Goal: Task Accomplishment & Management: Manage account settings

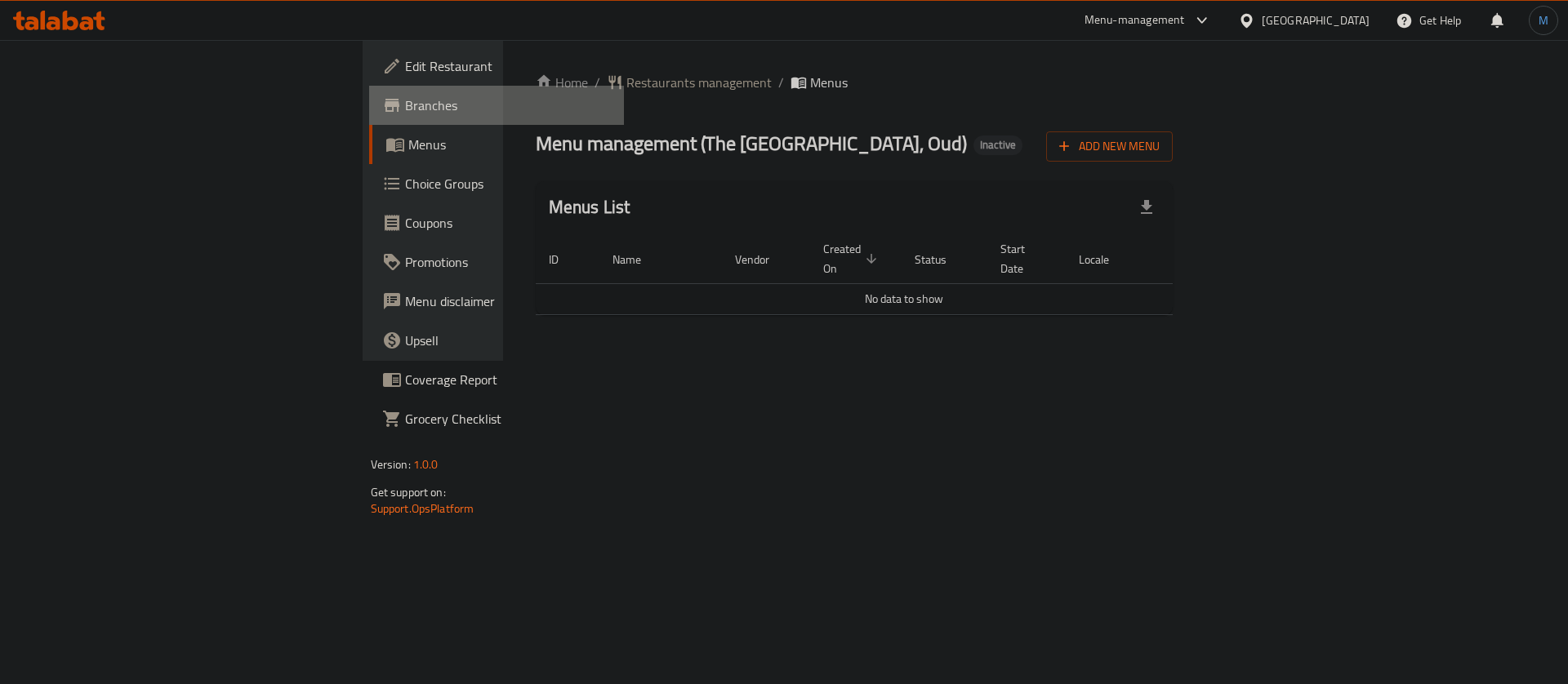
click at [405, 101] on span "Branches" at bounding box center [508, 106] width 207 height 20
click at [626, 90] on span "Restaurants management" at bounding box center [699, 82] width 146 height 20
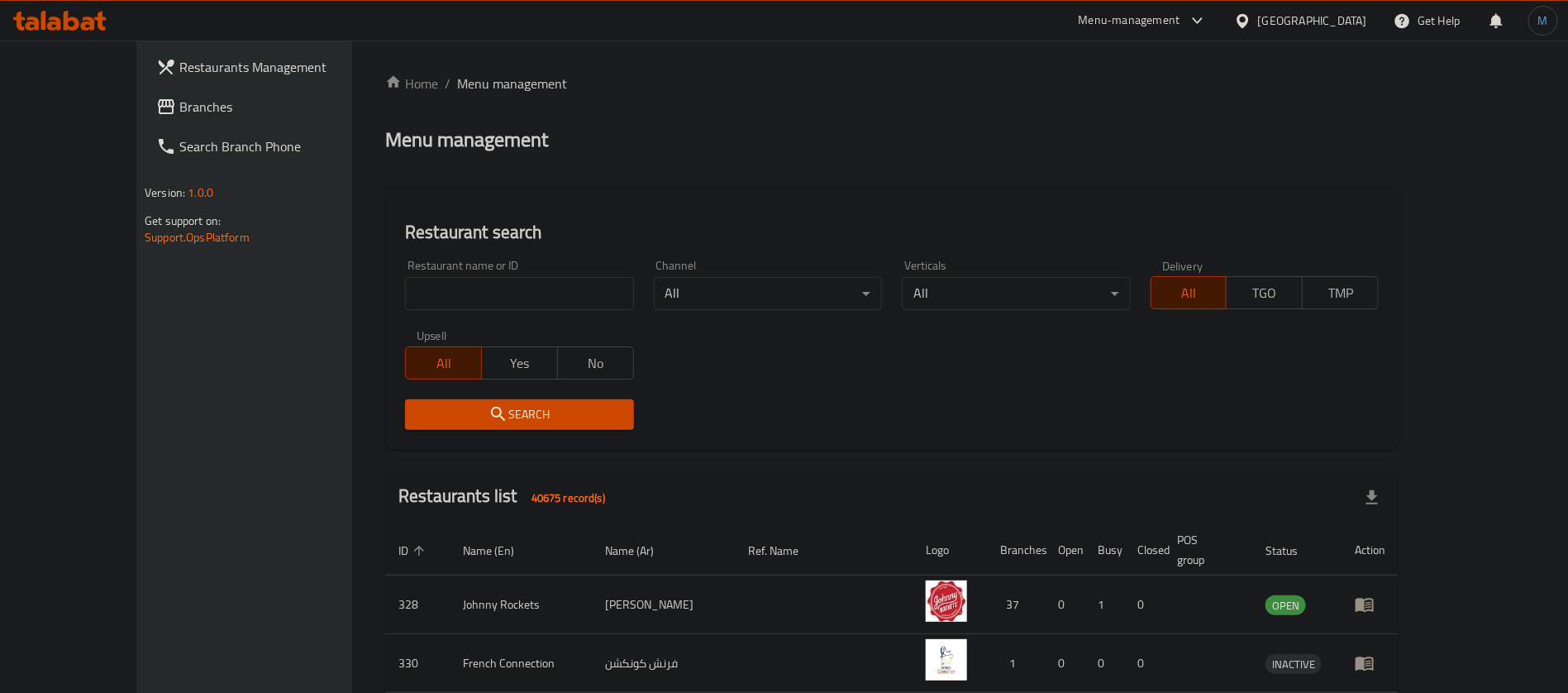
click at [179, 103] on span "Branches" at bounding box center [282, 107] width 206 height 20
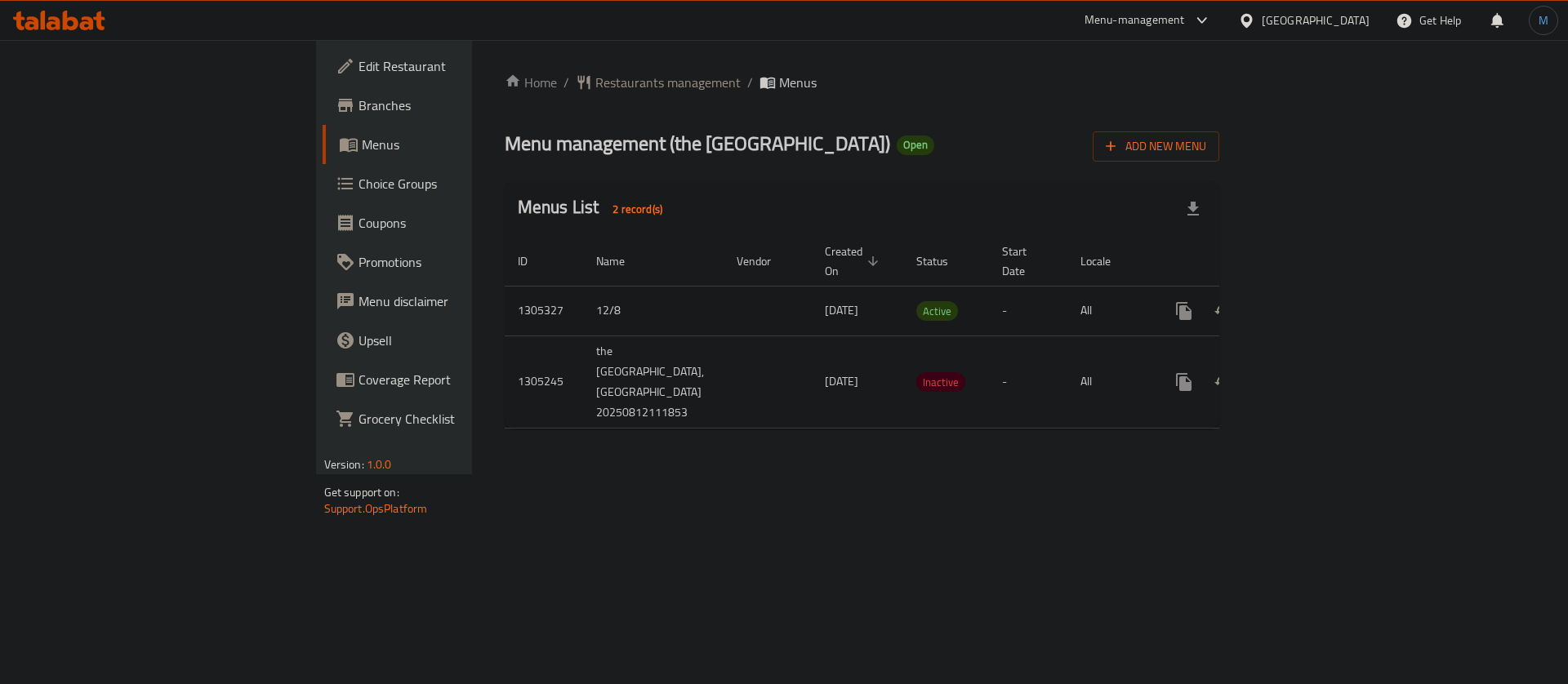
click at [1334, 286] on td "enhanced table" at bounding box center [1243, 310] width 183 height 50
click at [1311, 301] on icon "enhanced table" at bounding box center [1301, 311] width 20 height 20
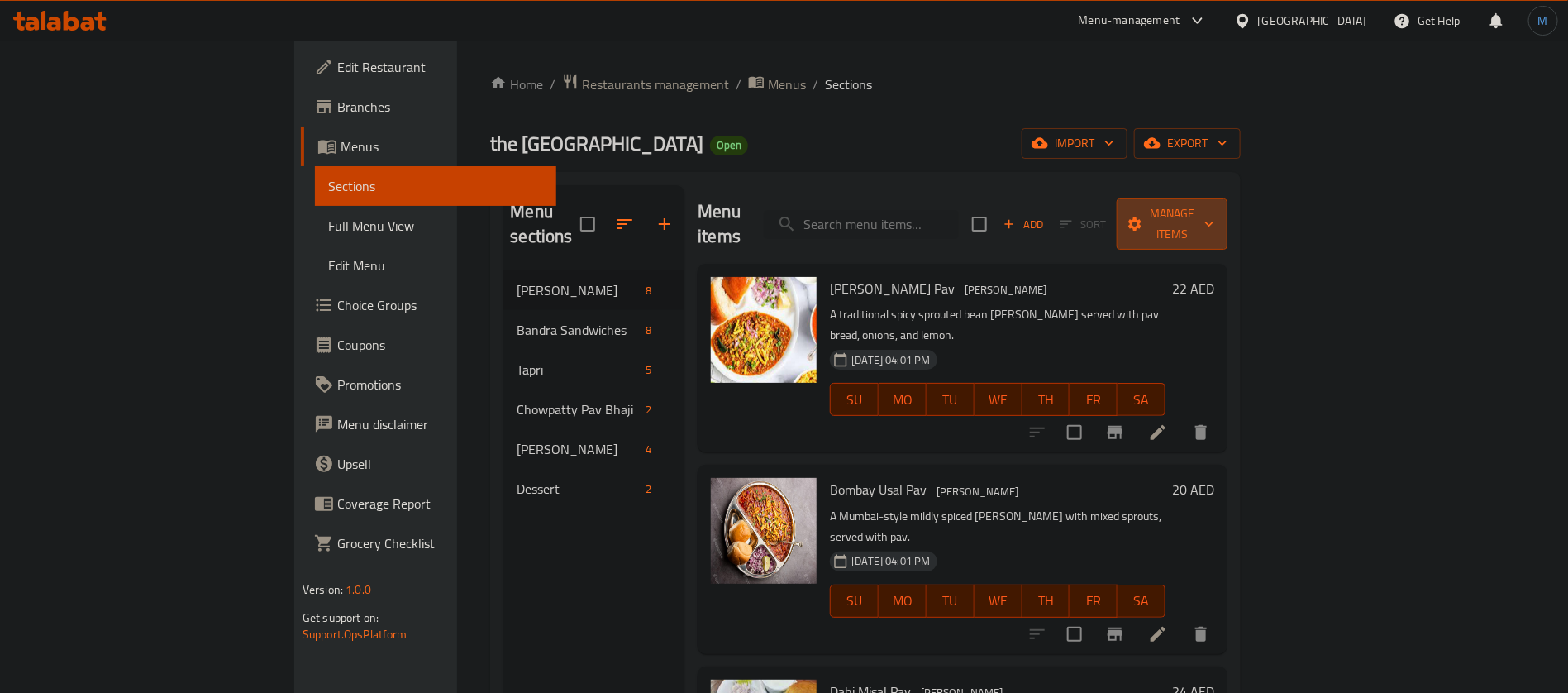
click at [1142, 218] on icon "button" at bounding box center [1134, 224] width 13 height 13
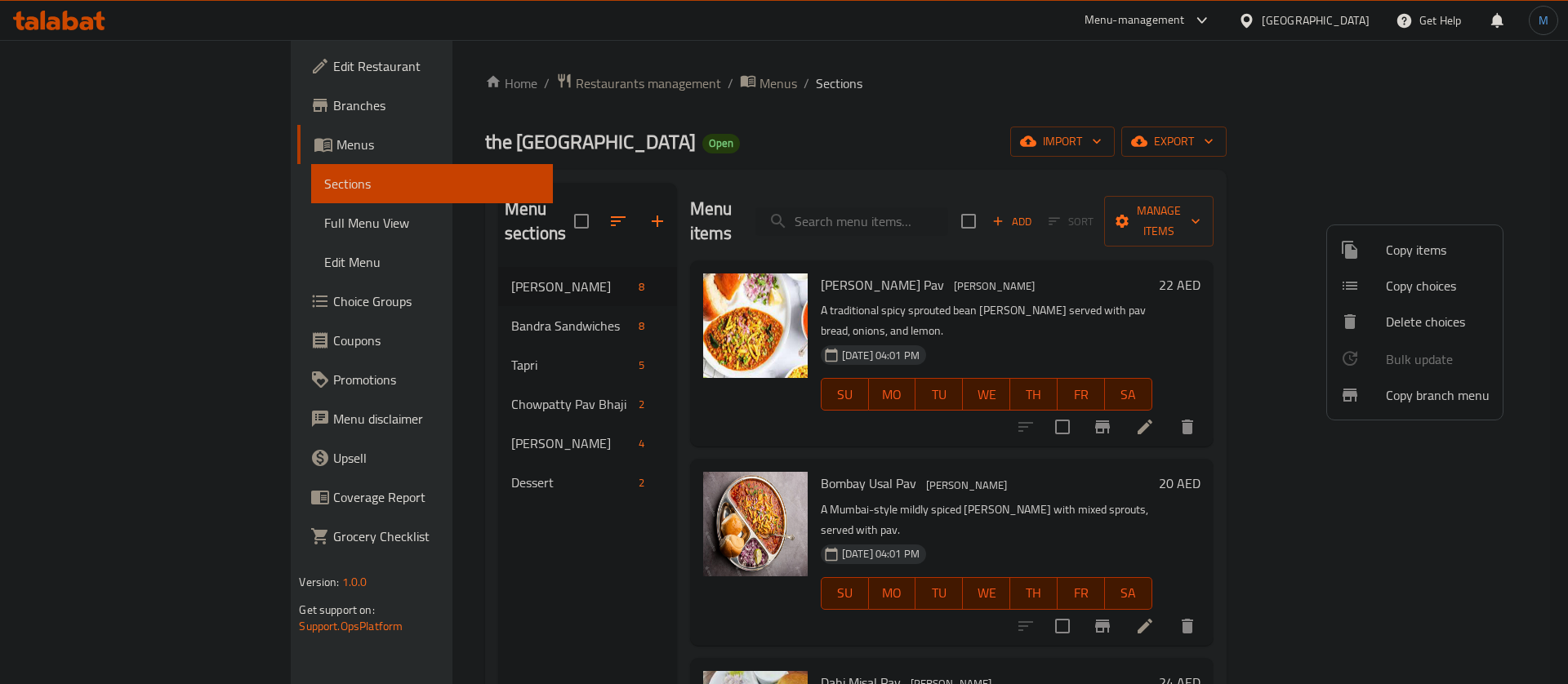
click at [1390, 173] on div at bounding box center [784, 342] width 1568 height 684
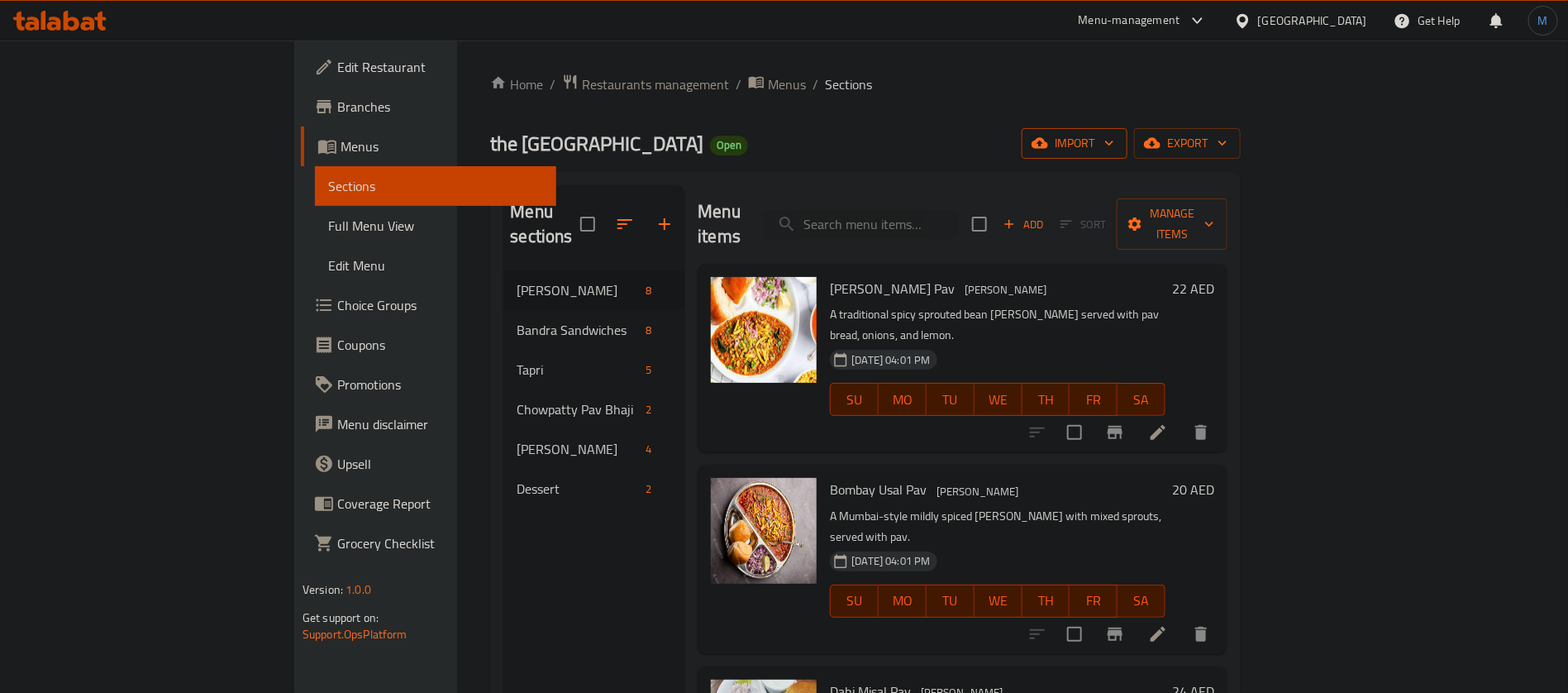
click at [1114, 136] on span "import" at bounding box center [1074, 143] width 80 height 21
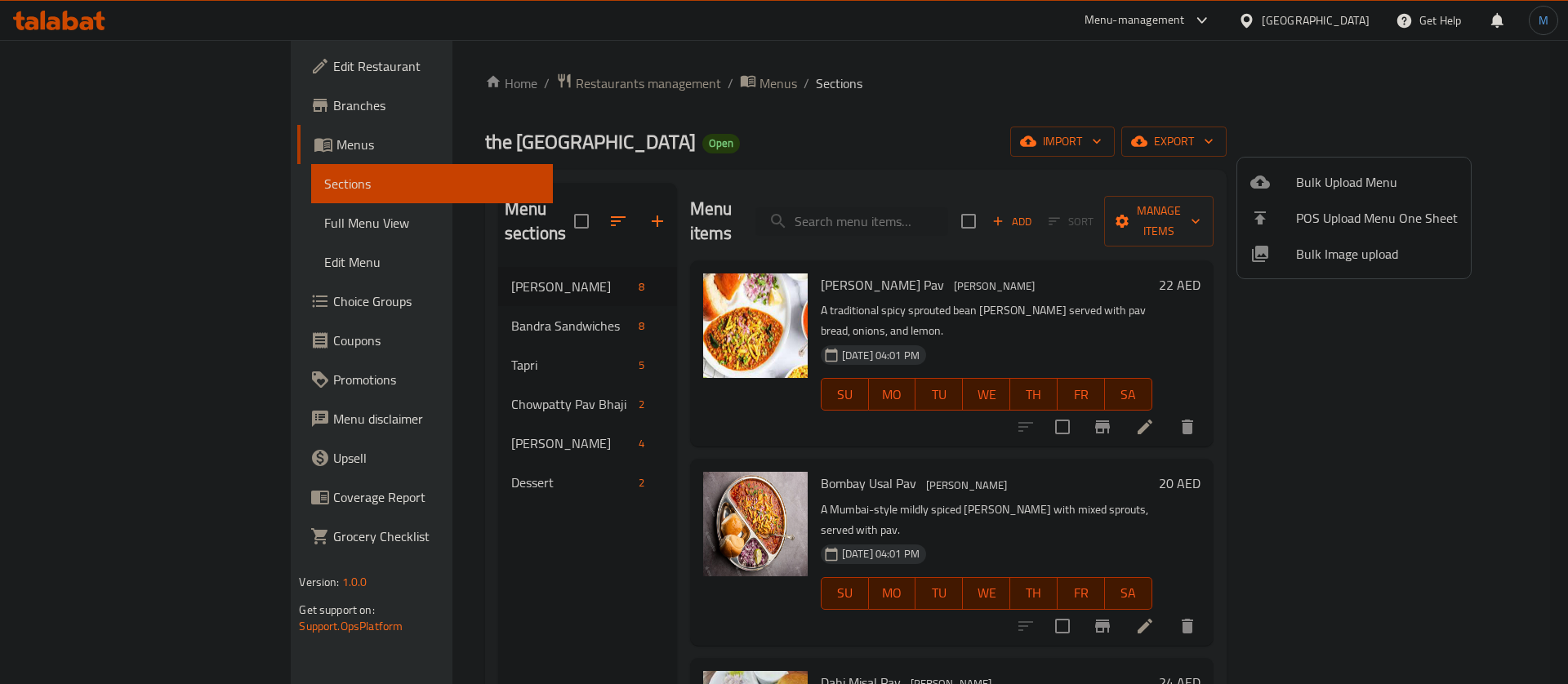
click at [1416, 135] on div at bounding box center [784, 342] width 1568 height 684
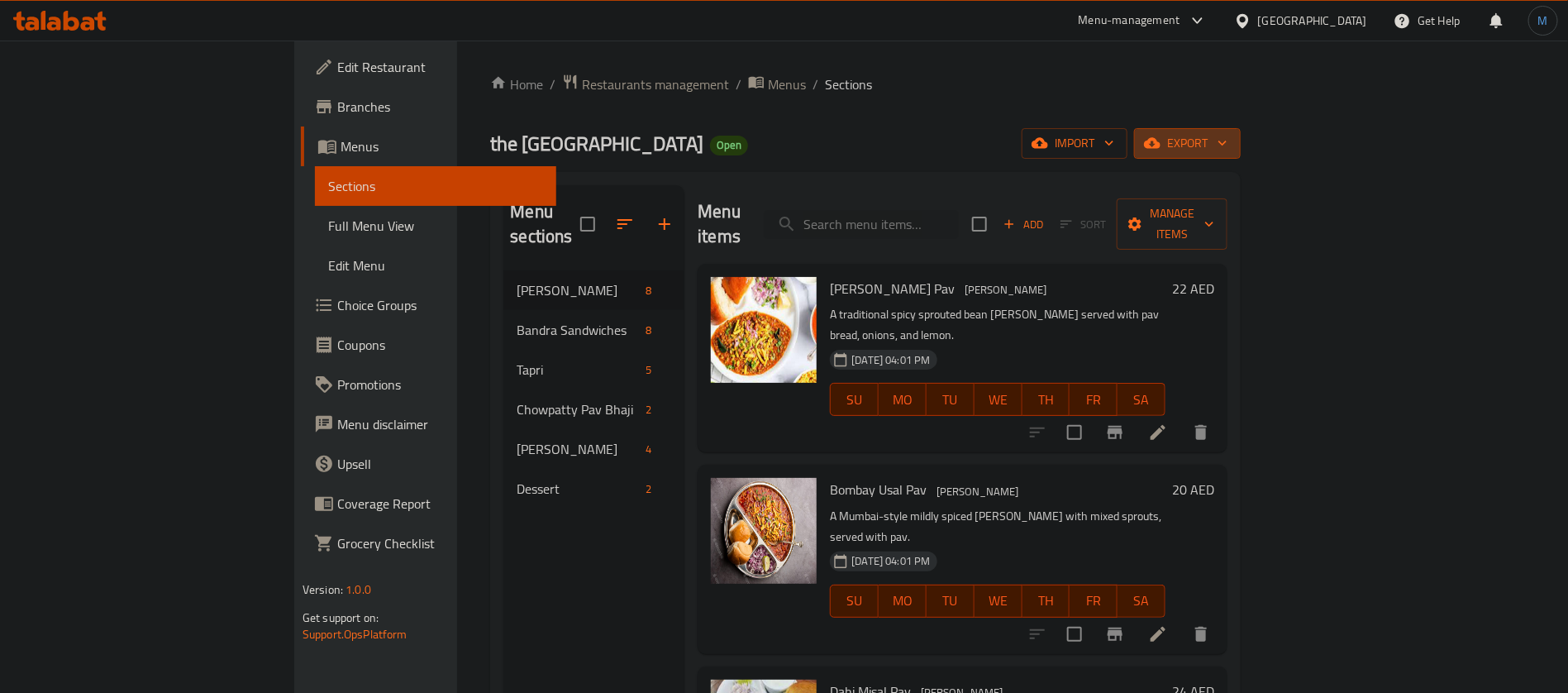
click at [1160, 135] on icon "button" at bounding box center [1152, 143] width 16 height 16
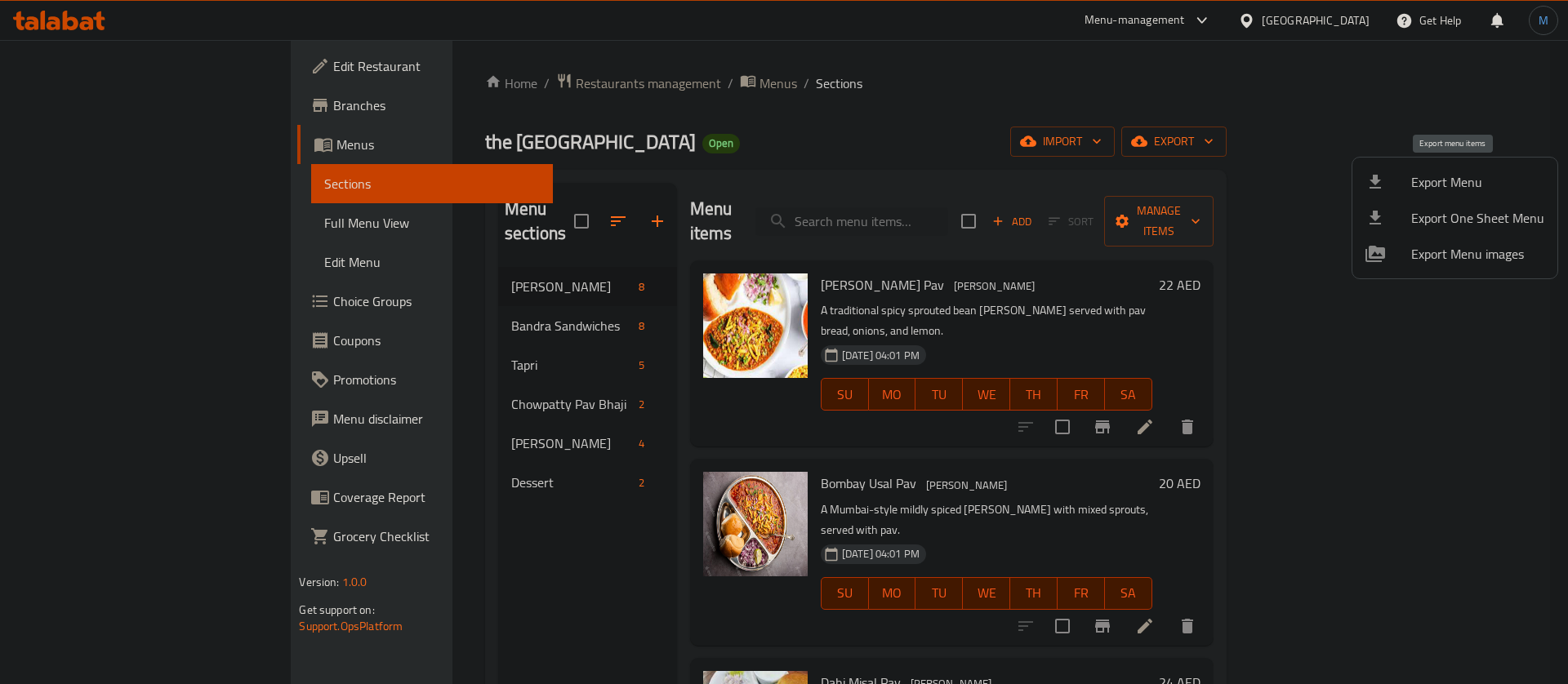
click at [1437, 179] on span "Export Menu" at bounding box center [1477, 183] width 133 height 20
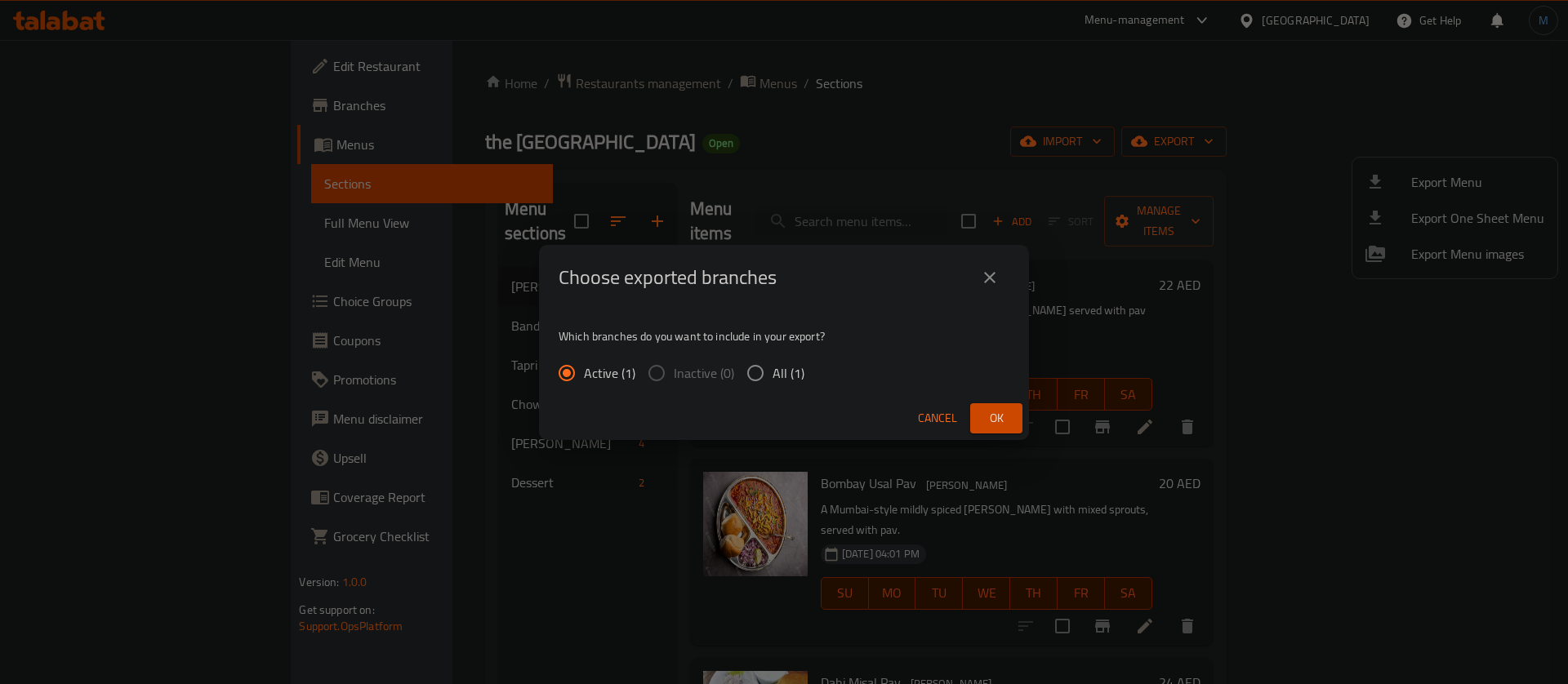
click at [797, 375] on span "All (1)" at bounding box center [788, 373] width 32 height 20
click at [773, 375] on input "All (1)" at bounding box center [756, 373] width 34 height 34
radio input "true"
click at [1004, 420] on span "Ok" at bounding box center [996, 418] width 26 height 21
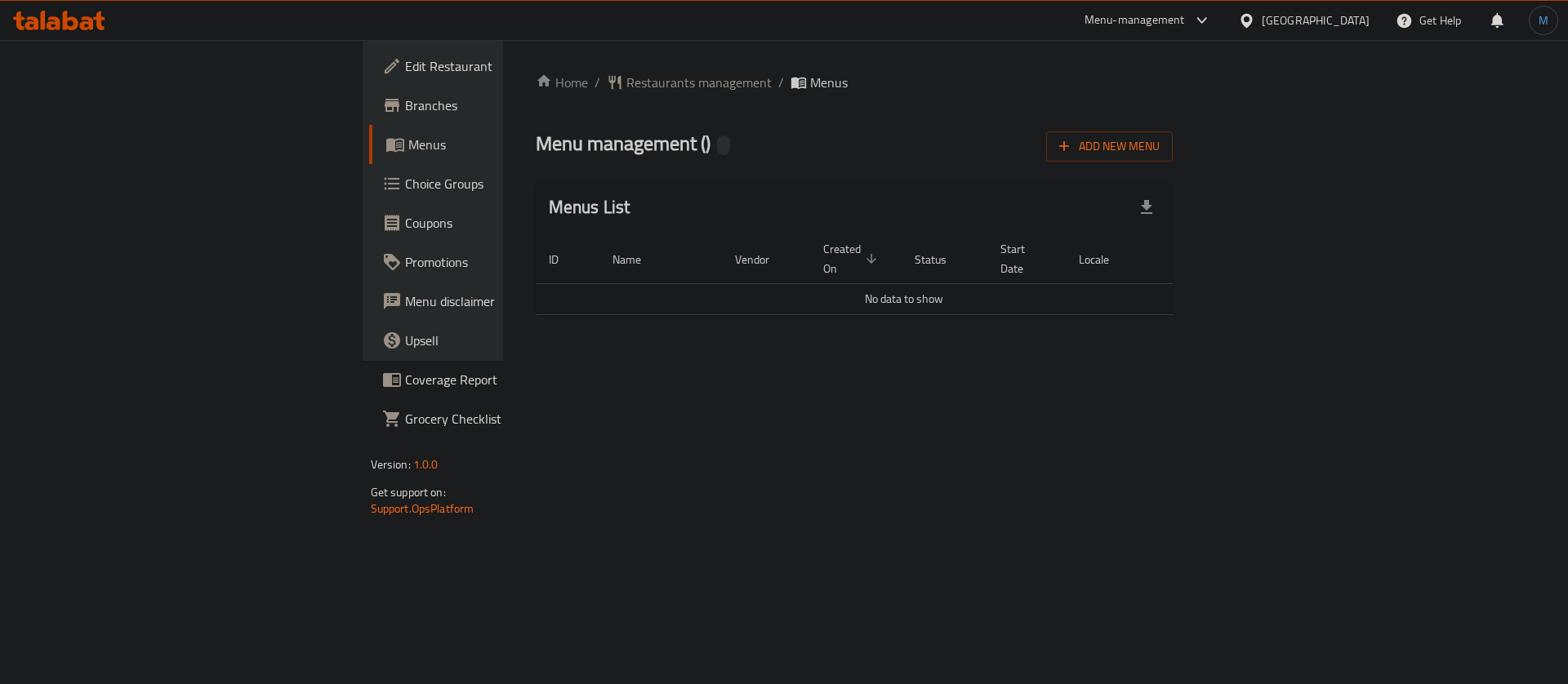
click at [1173, 162] on div "Home / Restaurants management / Menus Menu management ( ) Add New Menu Menus Li…" at bounding box center [855, 200] width 638 height 256
click at [1172, 157] on button "Add New Menu" at bounding box center [1109, 145] width 127 height 30
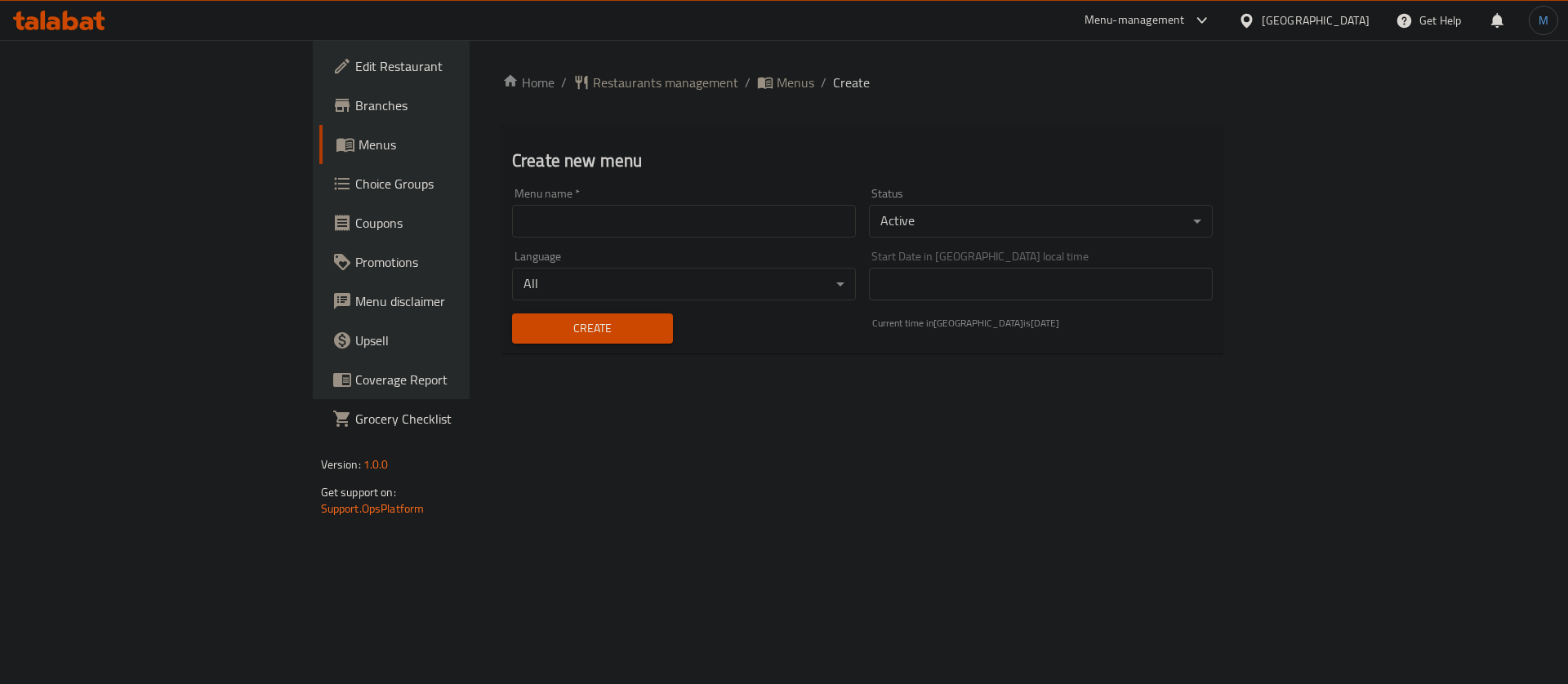
click at [528, 230] on input "text" at bounding box center [683, 221] width 343 height 33
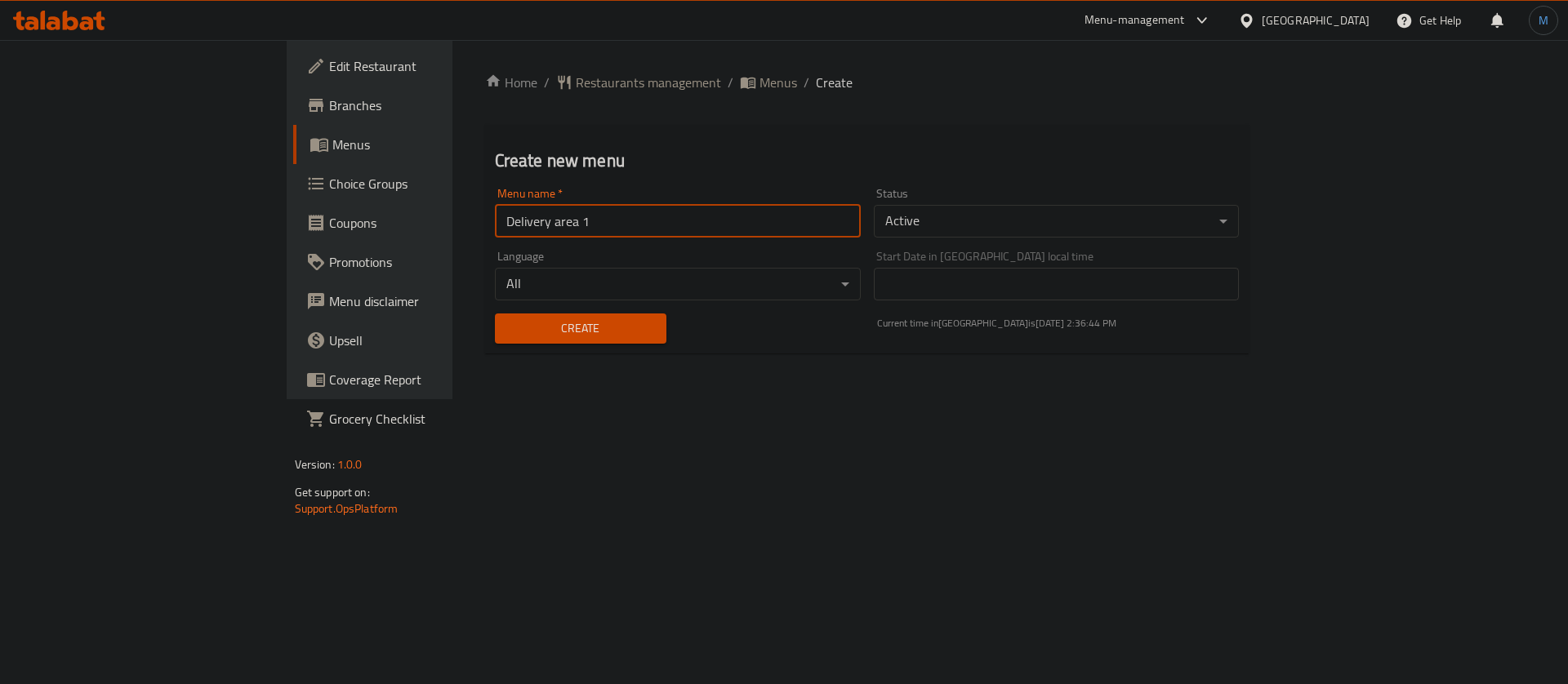
click at [494, 216] on input "Delivery area 1" at bounding box center [677, 221] width 366 height 33
type input "1"
click at [508, 334] on span "Create" at bounding box center [580, 328] width 146 height 21
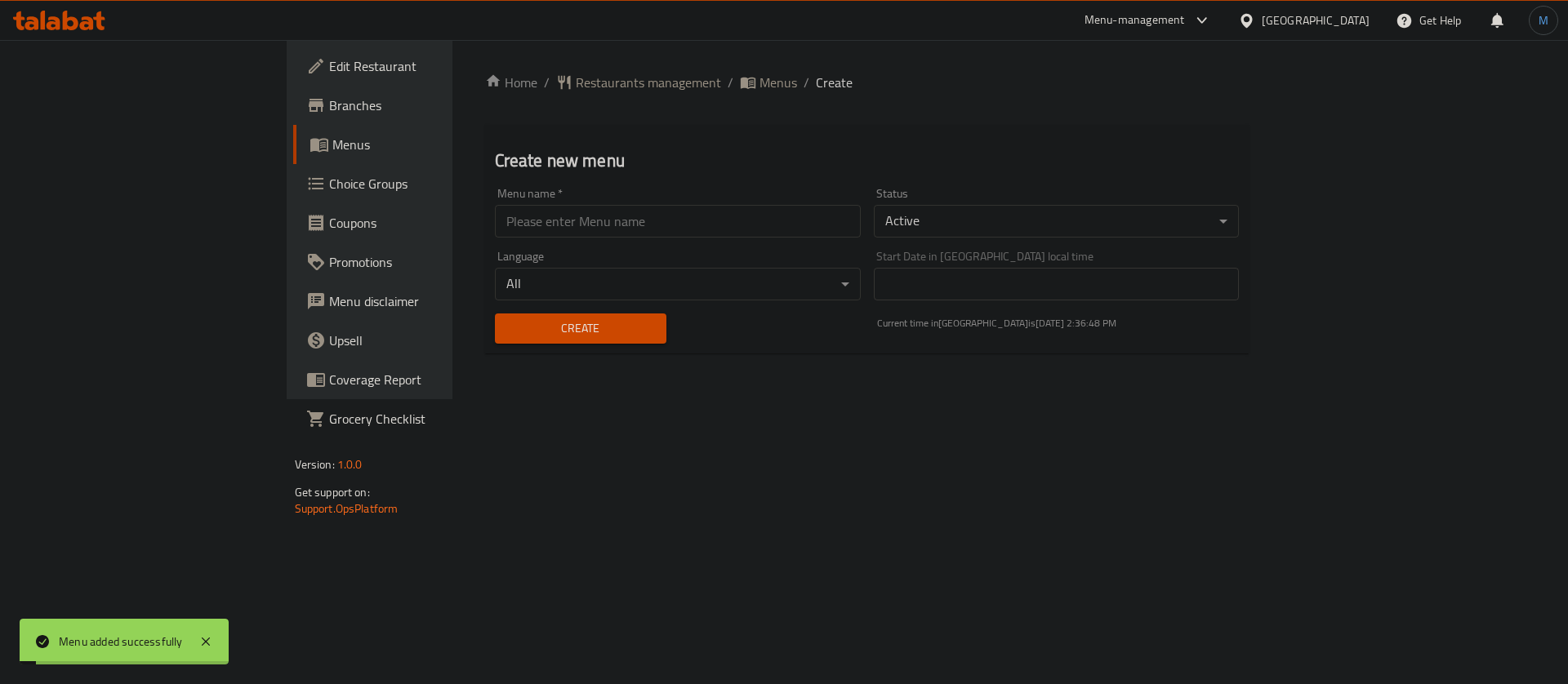
click at [572, 119] on div "Home / Restaurants management / Menus / Create Create new menu Menu name   * Me…" at bounding box center [868, 219] width 765 height 294
click at [759, 74] on span "Menus" at bounding box center [778, 82] width 38 height 20
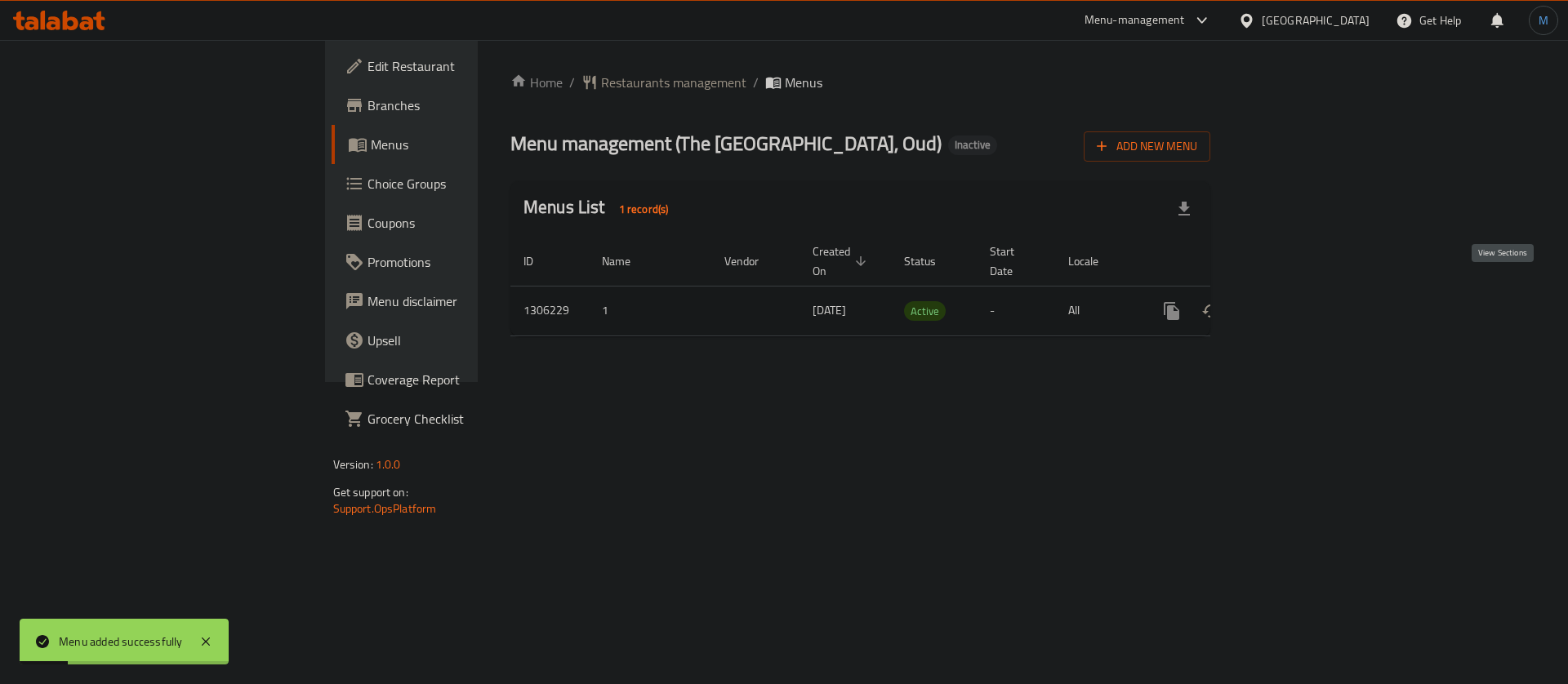
click at [1299, 301] on icon "enhanced table" at bounding box center [1290, 311] width 20 height 20
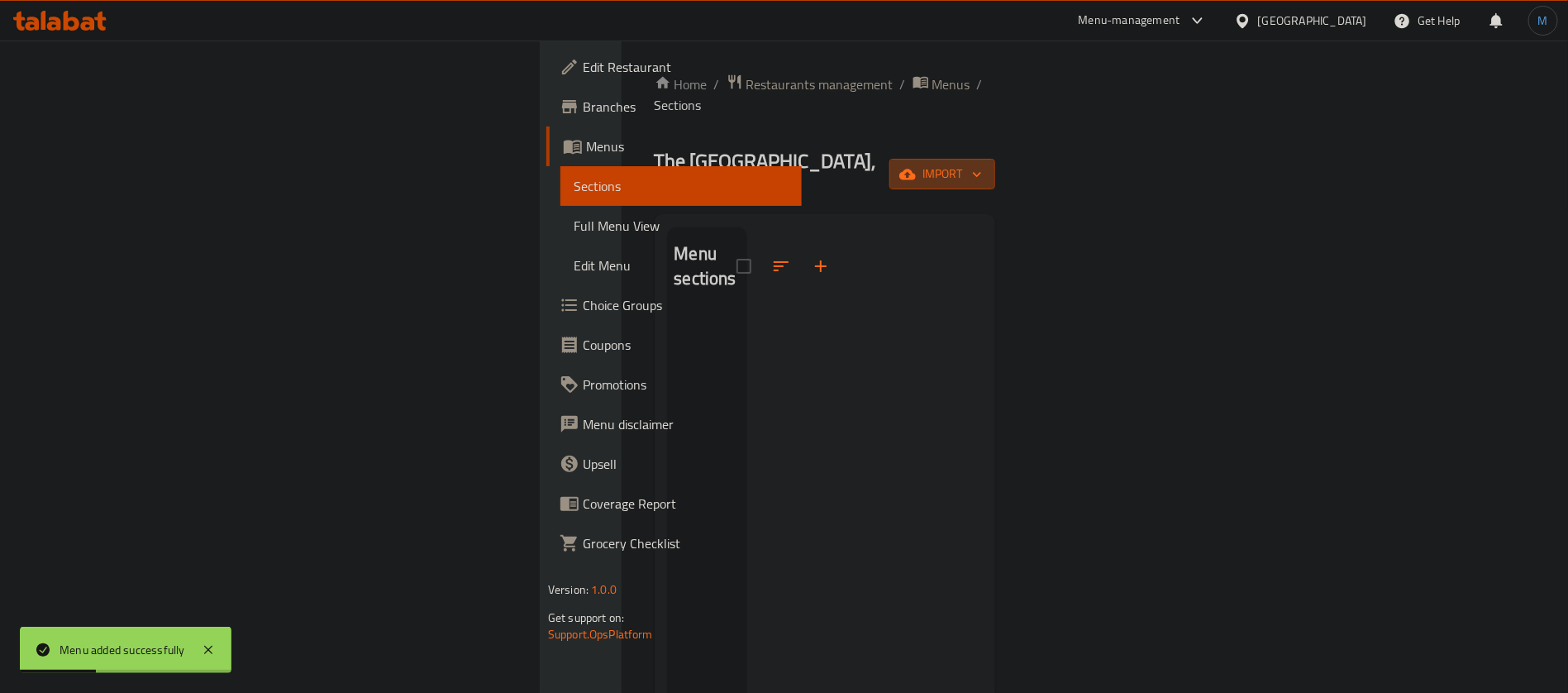
click at [982, 164] on span "import" at bounding box center [942, 174] width 80 height 21
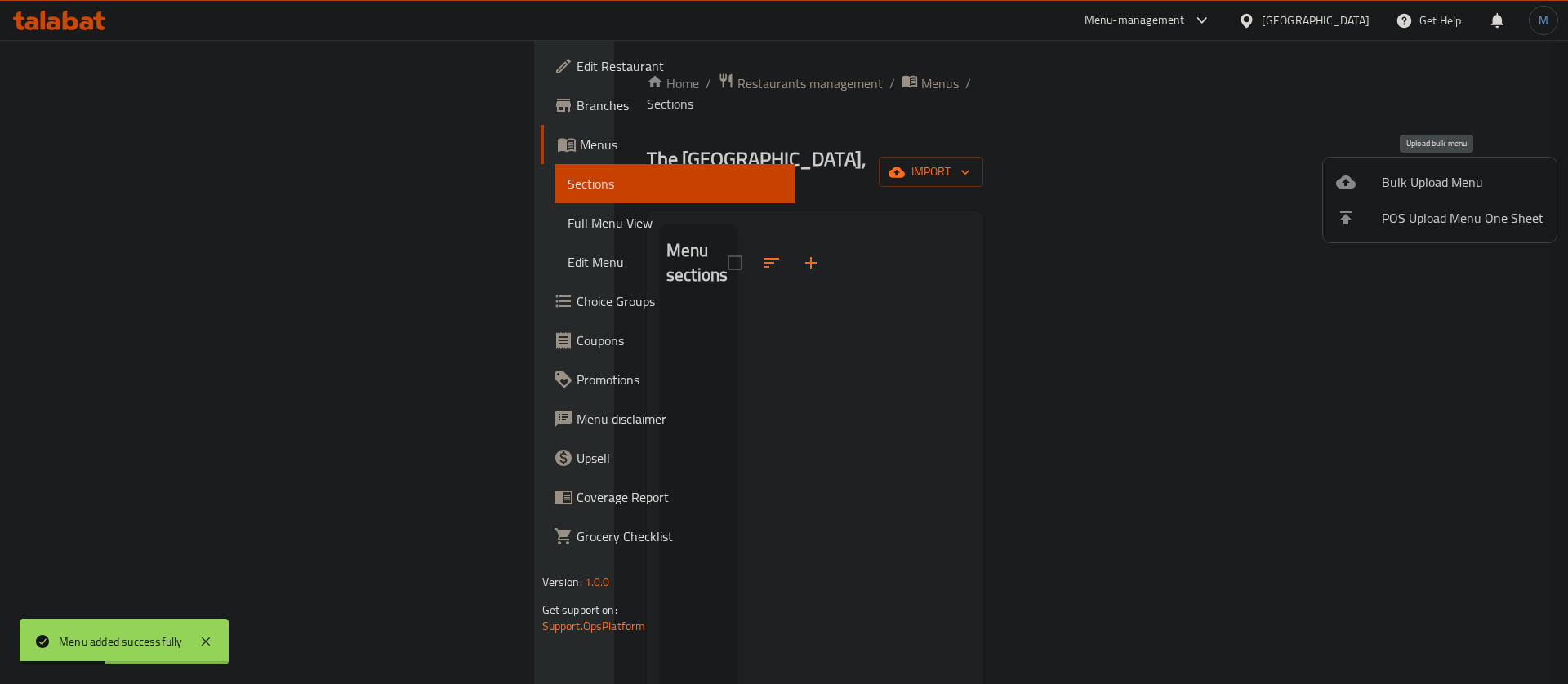
click at [1357, 182] on div at bounding box center [1358, 183] width 46 height 20
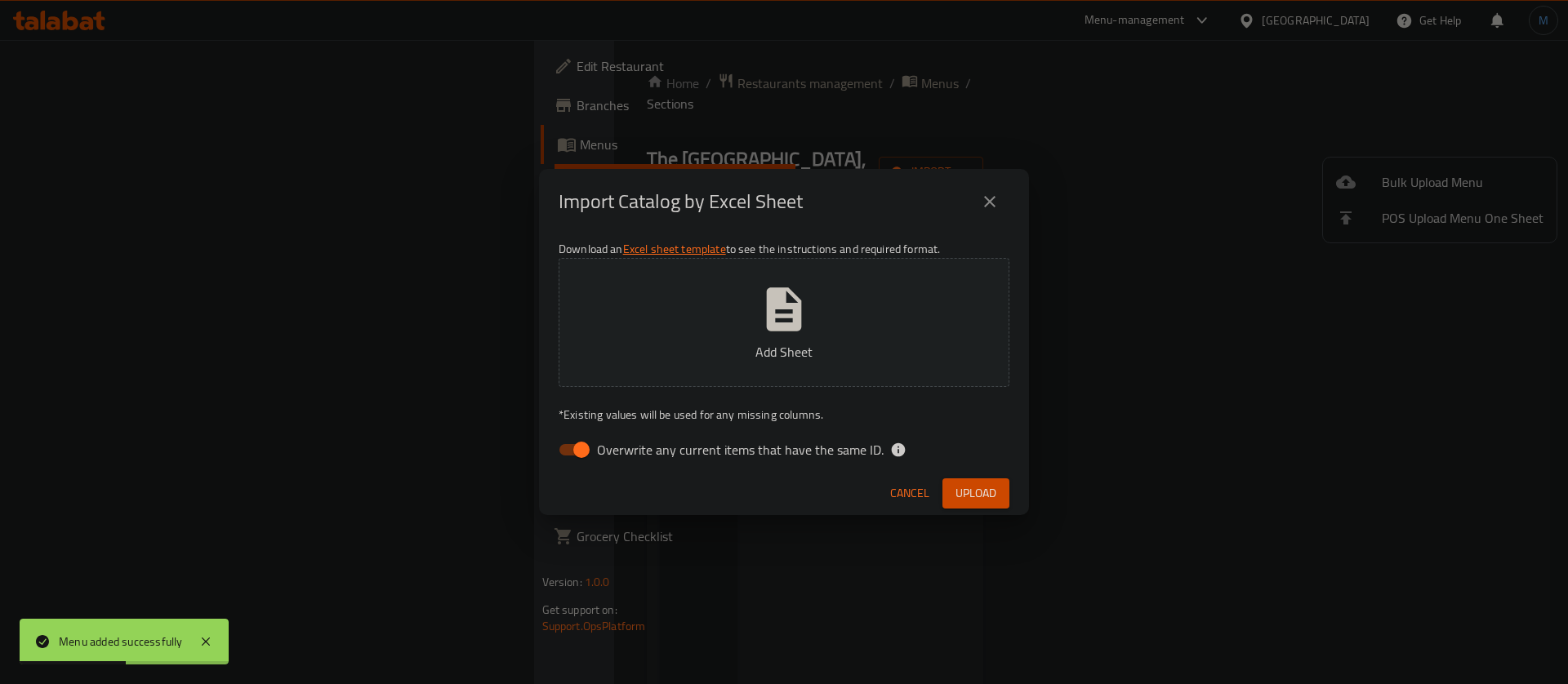
click at [766, 441] on span "Overwrite any current items that have the same ID." at bounding box center [739, 450] width 286 height 20
click at [628, 441] on input "Overwrite any current items that have the same ID." at bounding box center [581, 450] width 93 height 31
checkbox input "false"
click at [972, 483] on span "Upload" at bounding box center [975, 493] width 41 height 21
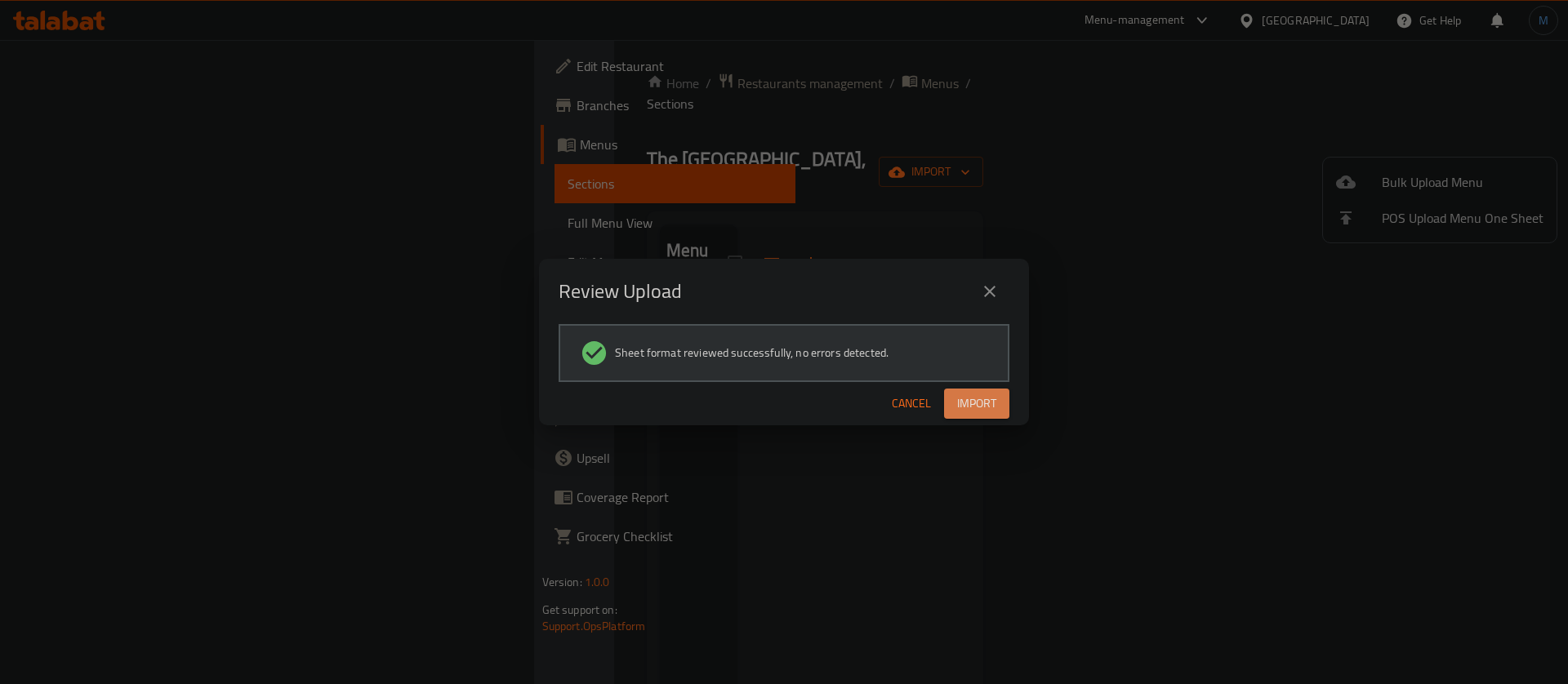
click at [959, 408] on span "Import" at bounding box center [976, 403] width 39 height 21
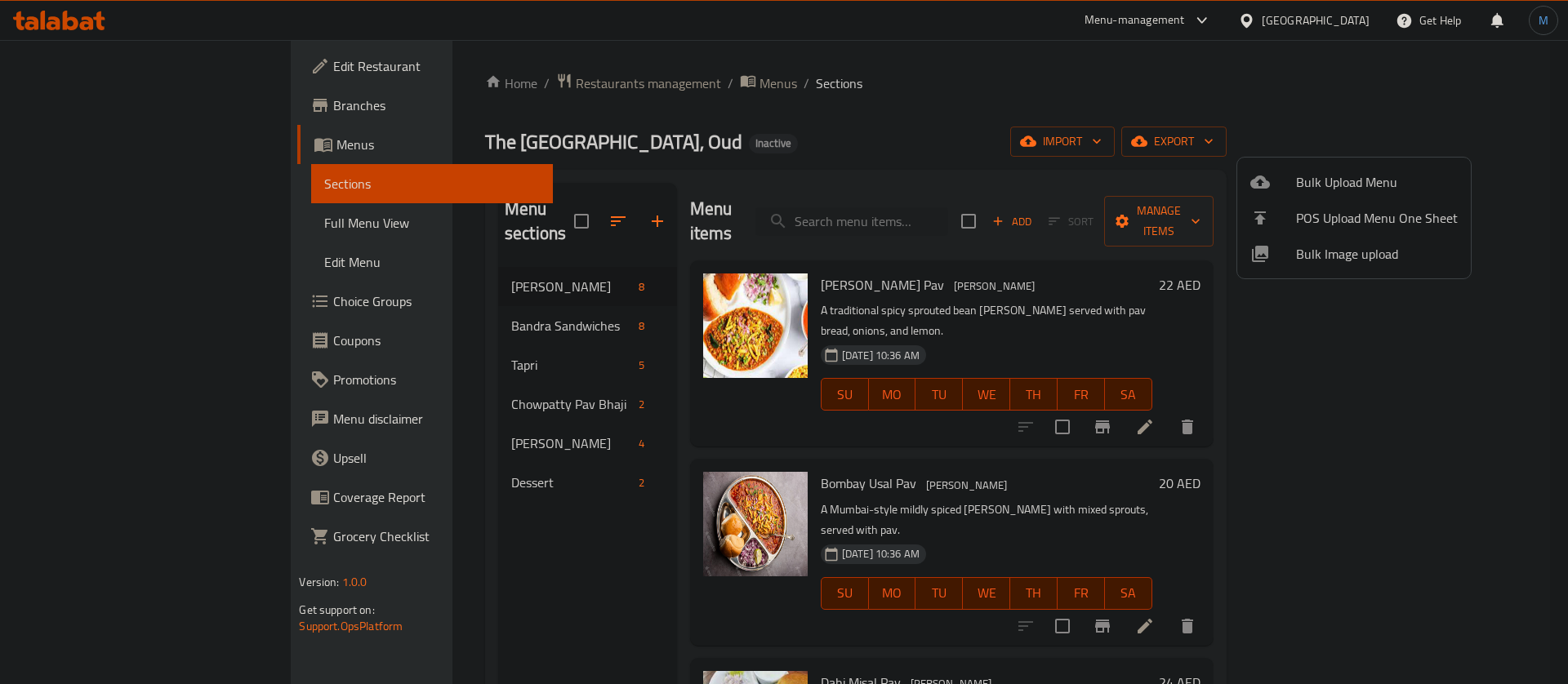
click at [155, 114] on div at bounding box center [784, 342] width 1568 height 684
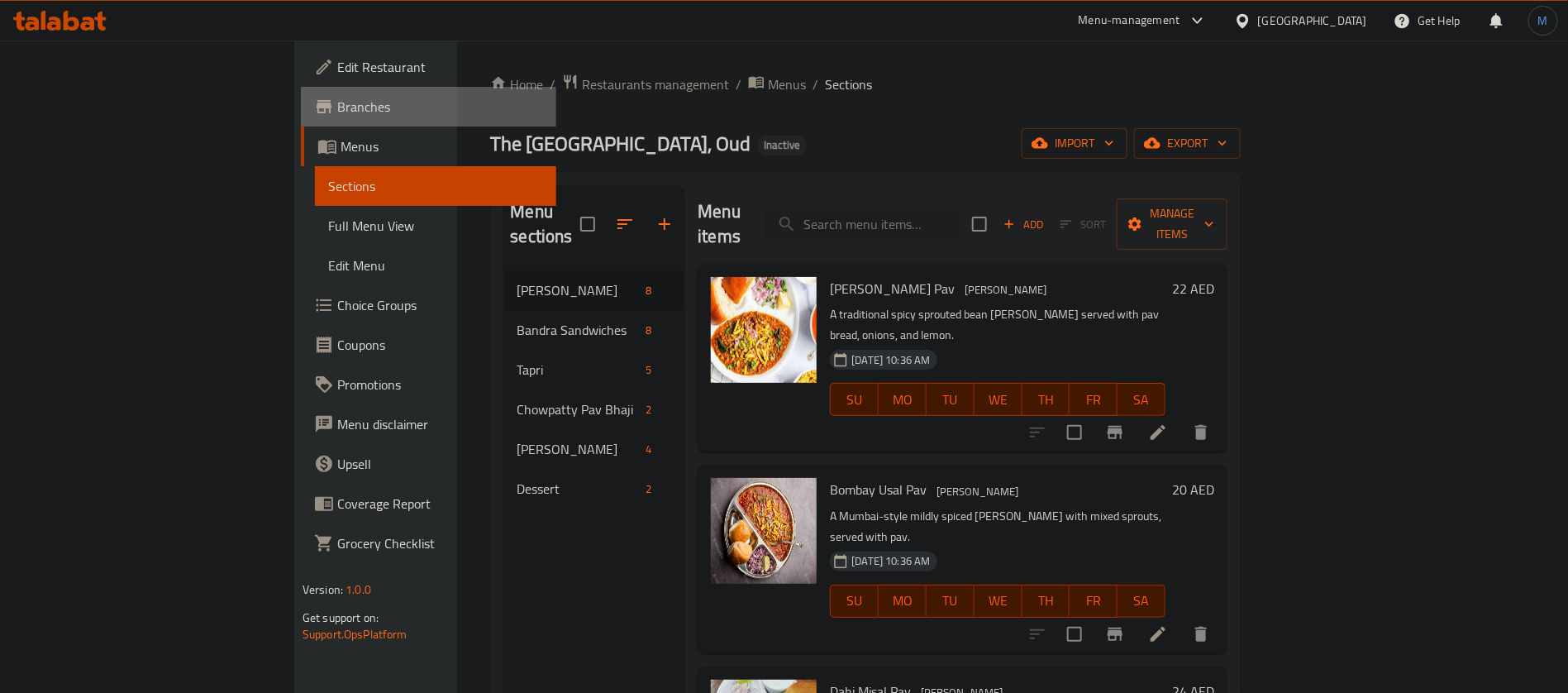
click at [338, 115] on span "Branches" at bounding box center [440, 107] width 206 height 20
